Goal: Communication & Community: Ask a question

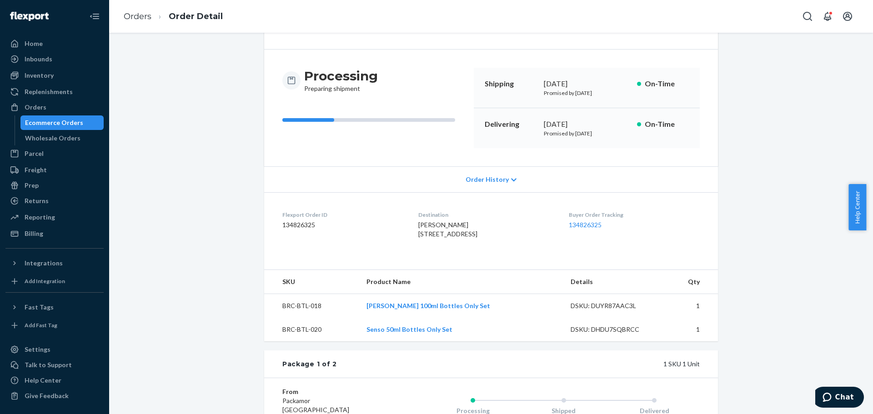
scroll to position [45, 0]
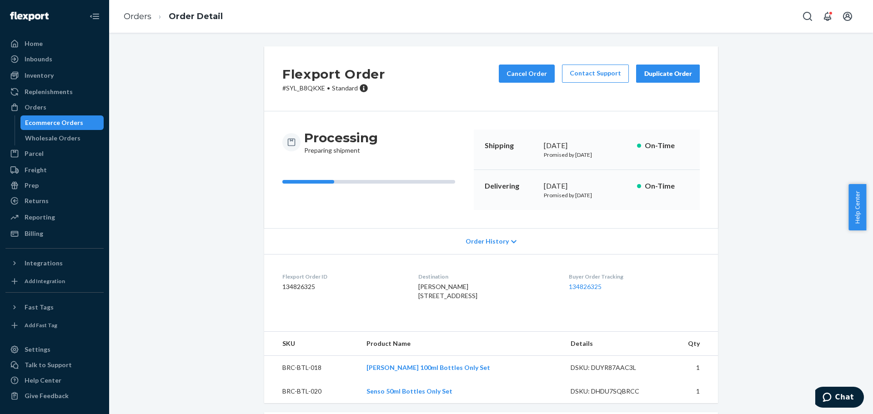
click at [418, 288] on span "[PERSON_NAME] [STREET_ADDRESS]" at bounding box center [447, 291] width 59 height 17
click at [418, 288] on span "Mustafa Alharobi 2910 Clintwood Rd Midlothian, VA 23112-3448 US" at bounding box center [447, 291] width 59 height 17
click at [504, 301] on div "Mustafa Alharobi 2910 Clintwood Rd Midlothian, VA 23112-3448 US" at bounding box center [485, 291] width 135 height 18
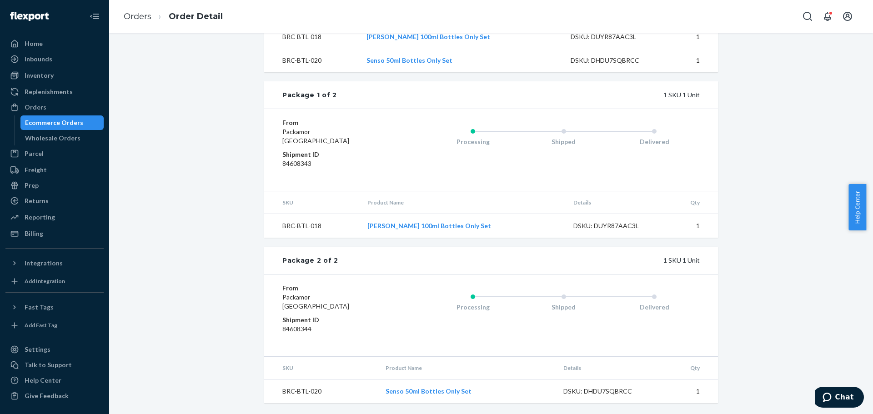
scroll to position [122, 0]
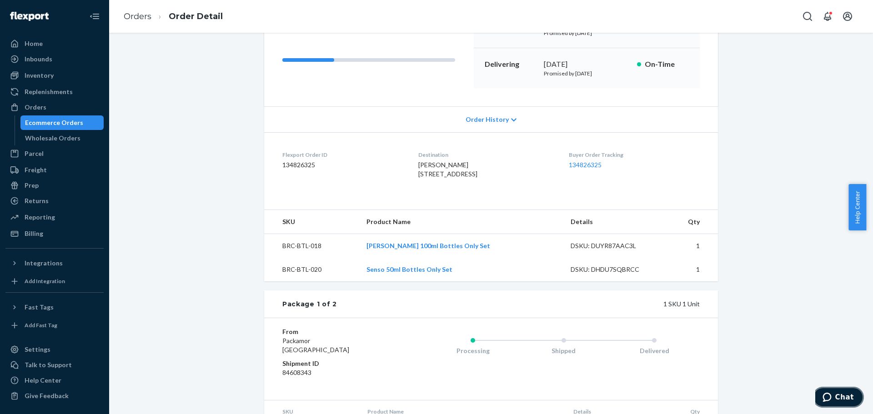
click at [829, 398] on icon "Chat" at bounding box center [826, 397] width 9 height 9
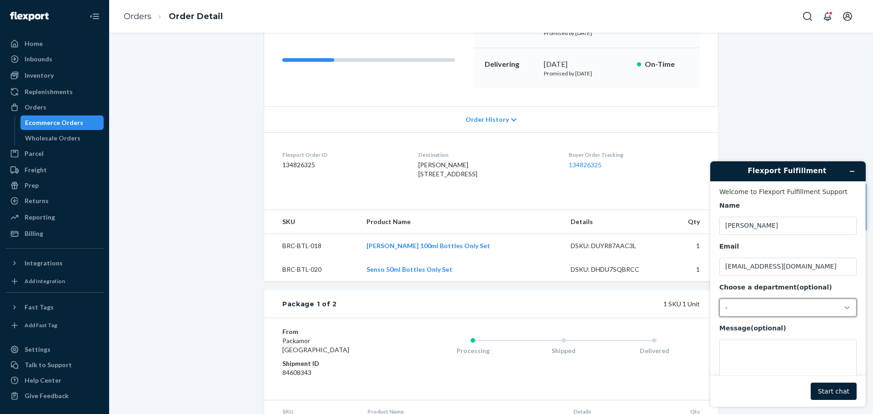
click at [760, 313] on div "-" at bounding box center [787, 308] width 137 height 18
click at [782, 345] on li "Messaging (Chat Team)" at bounding box center [787, 347] width 134 height 16
click at [761, 356] on textarea "Message (optional)" at bounding box center [787, 365] width 137 height 51
type textarea "Hi"
click at [843, 397] on button "Start chat" at bounding box center [834, 391] width 46 height 17
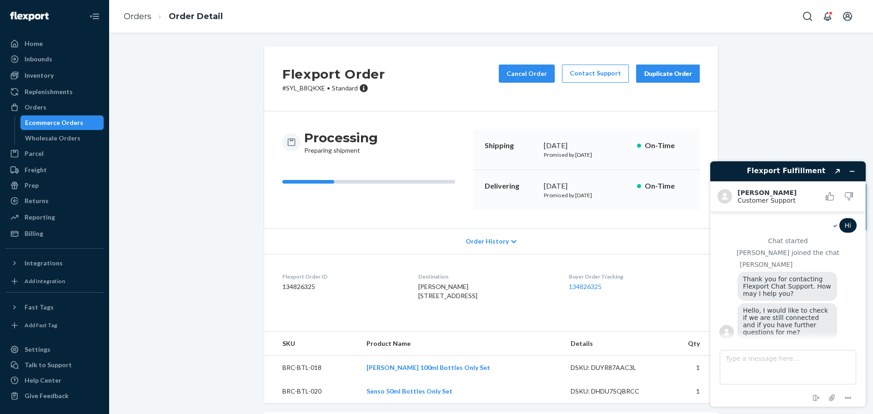
scroll to position [9, 0]
